Goal: Task Accomplishment & Management: Manage account settings

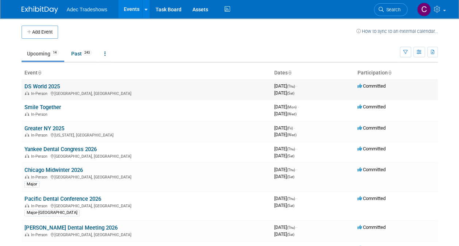
click at [38, 85] on link "DS World 2025" at bounding box center [41, 86] width 35 height 7
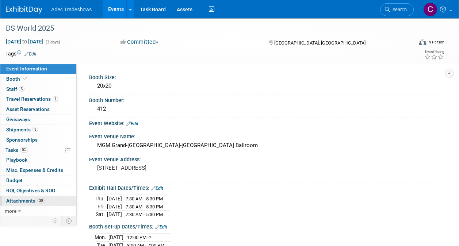
click at [34, 198] on span "Attachments 30" at bounding box center [25, 201] width 38 height 6
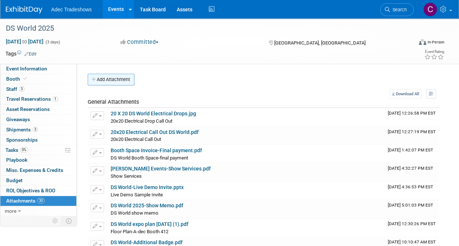
click at [114, 80] on button "Add Attachment" at bounding box center [111, 80] width 47 height 12
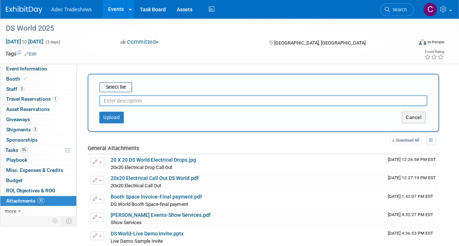
click at [114, 81] on div "Select file This is an invoice Upload Cancel" at bounding box center [263, 103] width 351 height 58
click at [115, 87] on input "file" at bounding box center [88, 87] width 87 height 9
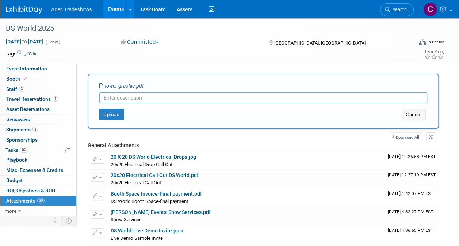
click at [132, 93] on input "text" at bounding box center [263, 97] width 328 height 11
type input "graphic"
click at [122, 110] on button "Upload" at bounding box center [111, 115] width 24 height 12
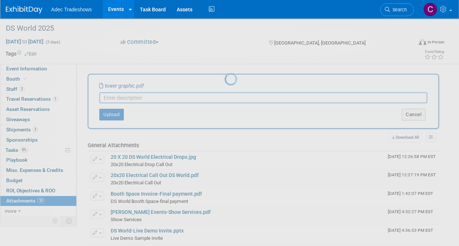
click at [224, 113] on div at bounding box center [229, 123] width 10 height 246
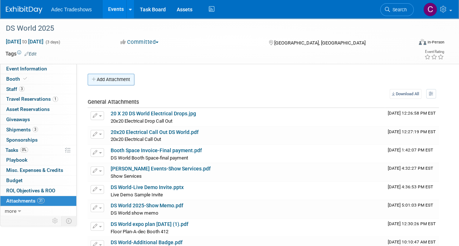
click at [120, 80] on button "Add Attachment" at bounding box center [111, 80] width 47 height 12
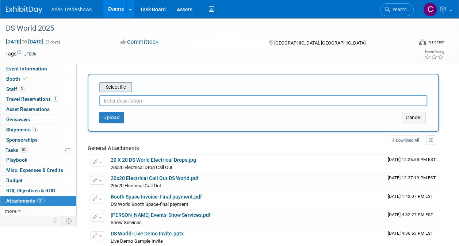
click at [121, 86] on input "file" at bounding box center [88, 87] width 87 height 9
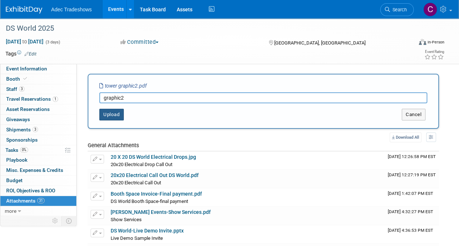
type input "graphic2"
click at [118, 118] on button "Upload" at bounding box center [111, 115] width 24 height 12
